Goal: Navigation & Orientation: Find specific page/section

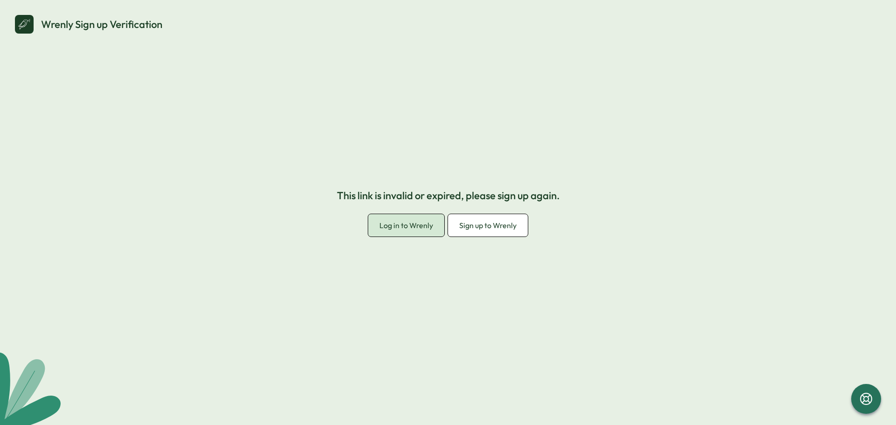
click at [427, 229] on span "Log in to Wrenly" at bounding box center [406, 225] width 54 height 9
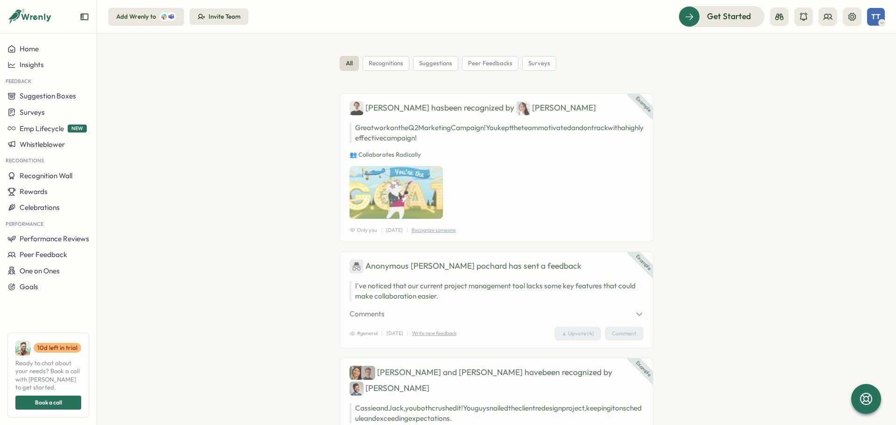
click at [879, 20] on icon at bounding box center [881, 22] width 5 height 7
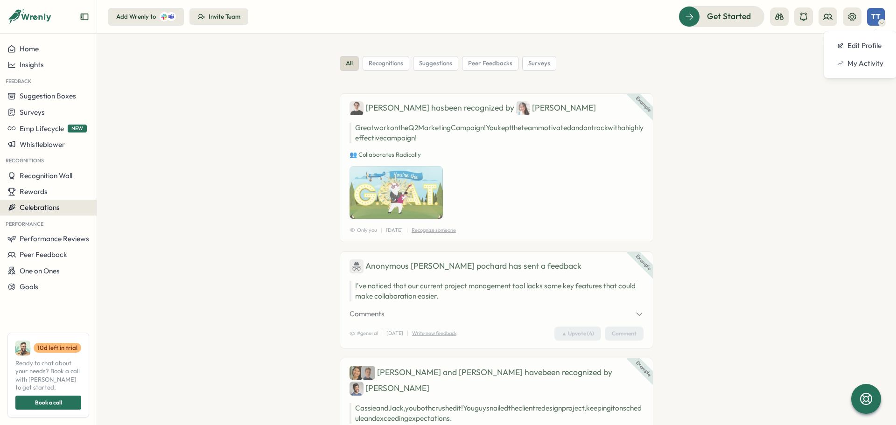
click at [60, 201] on button "Celebrations" at bounding box center [48, 208] width 97 height 16
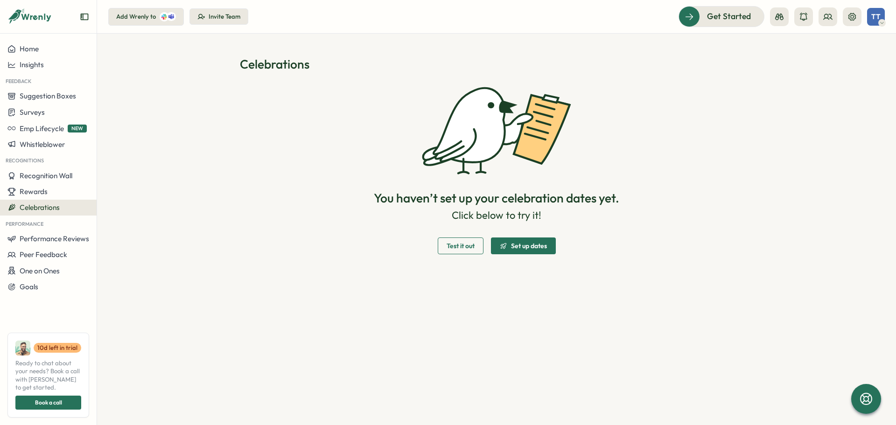
click at [874, 17] on span "TT" at bounding box center [875, 17] width 9 height 8
click at [850, 42] on div "Edit Profile" at bounding box center [860, 46] width 46 height 10
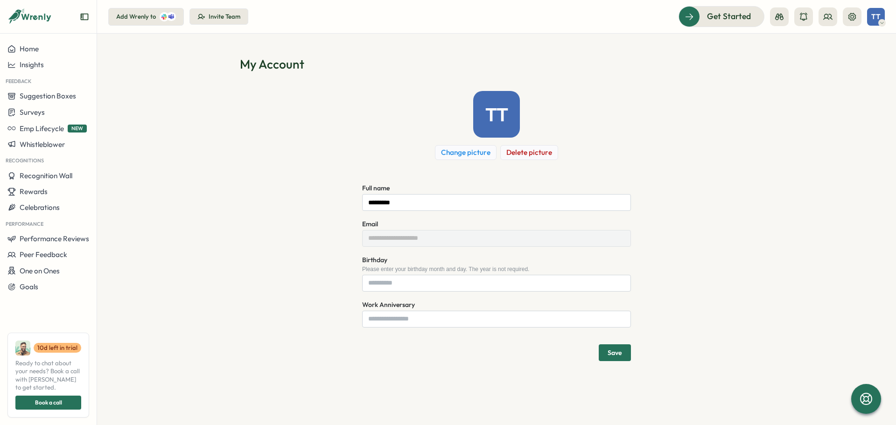
click at [870, 18] on div "TT" at bounding box center [876, 17] width 18 height 18
click at [870, 60] on div "My Activity" at bounding box center [860, 63] width 46 height 10
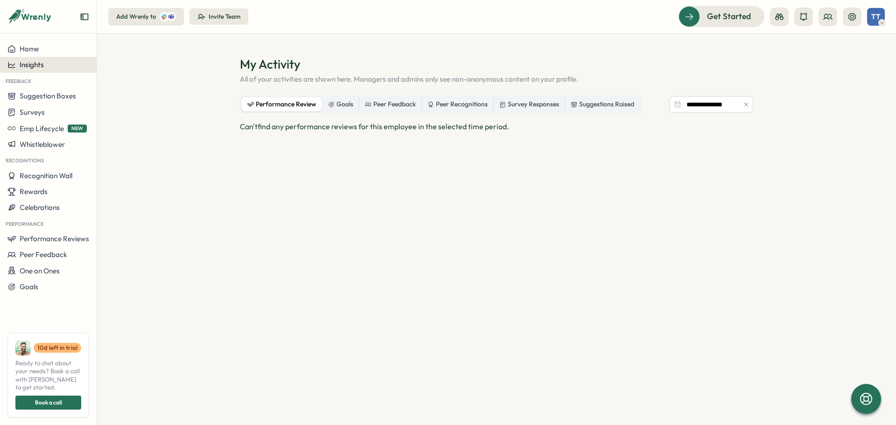
click at [74, 58] on button "Insights" at bounding box center [48, 65] width 97 height 16
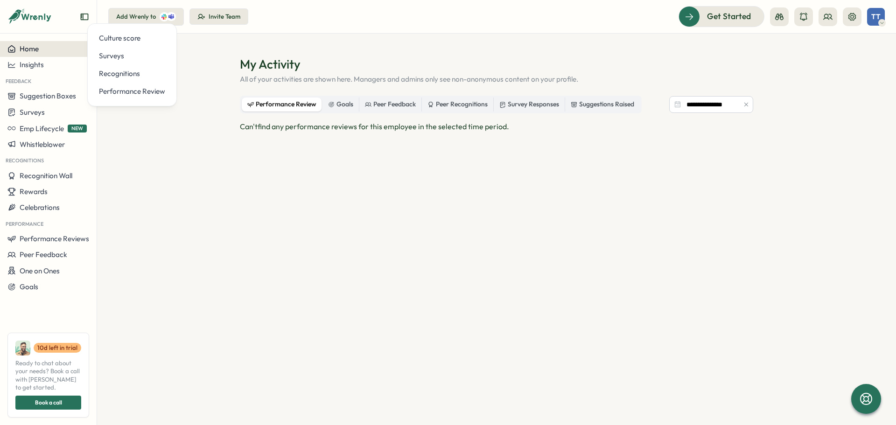
click at [68, 46] on div "Home" at bounding box center [48, 49] width 82 height 8
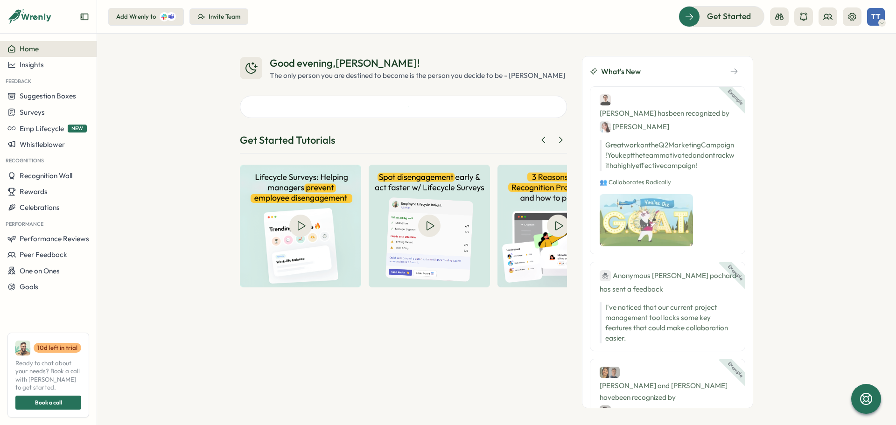
click at [84, 14] on body "Home Insights Feedback Suggestion Boxes Surveys Emp Lifecycle NEW Whistleblower…" at bounding box center [448, 212] width 896 height 425
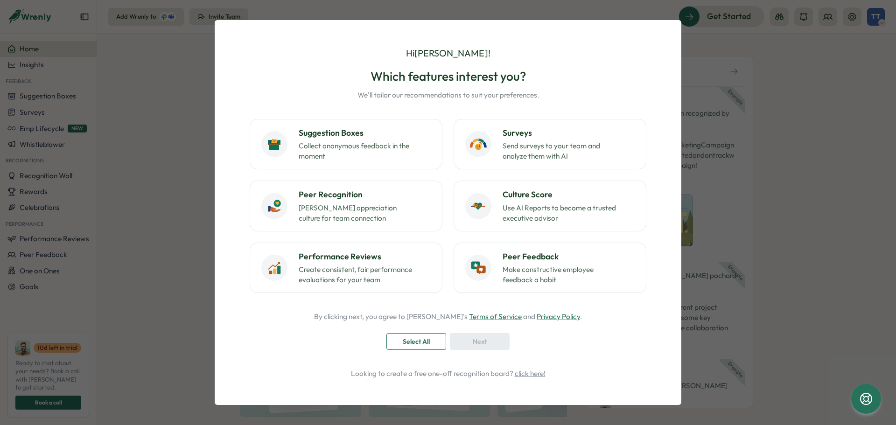
click at [173, 77] on div "Hi [PERSON_NAME] ! Which features interest you? We'll tailor our recommendation…" at bounding box center [448, 212] width 896 height 425
click at [167, 317] on div "Hi [PERSON_NAME] ! Which features interest you? We'll tailor our recommendation…" at bounding box center [448, 212] width 896 height 425
click at [532, 374] on link "click here!" at bounding box center [530, 373] width 31 height 9
